Goal: Task Accomplishment & Management: Complete application form

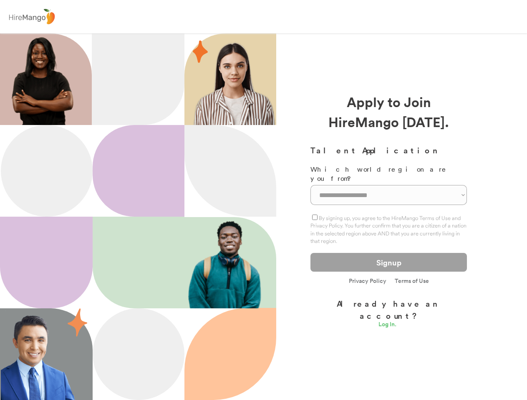
click at [263, 200] on div at bounding box center [230, 171] width 92 height 92
click at [263, 17] on div at bounding box center [263, 16] width 527 height 33
click at [32, 17] on img at bounding box center [31, 17] width 51 height 20
click at [263, 217] on div at bounding box center [138, 216] width 276 height 367
click at [125, 217] on div at bounding box center [139, 263] width 92 height 92
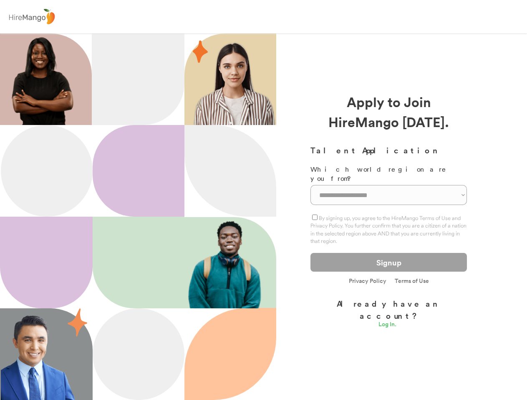
click at [138, 217] on div at bounding box center [139, 263] width 92 height 92
click at [46, 263] on div at bounding box center [46, 263] width 93 height 92
click at [42, 79] on img at bounding box center [42, 79] width 81 height 92
click at [138, 79] on div at bounding box center [138, 79] width 93 height 92
click at [138, 171] on div at bounding box center [139, 171] width 92 height 92
